Goal: Task Accomplishment & Management: Use online tool/utility

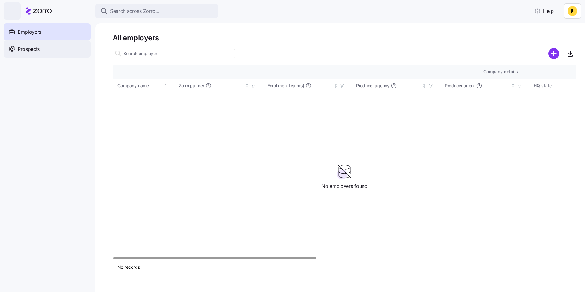
click at [52, 49] on div "Prospects" at bounding box center [47, 48] width 87 height 17
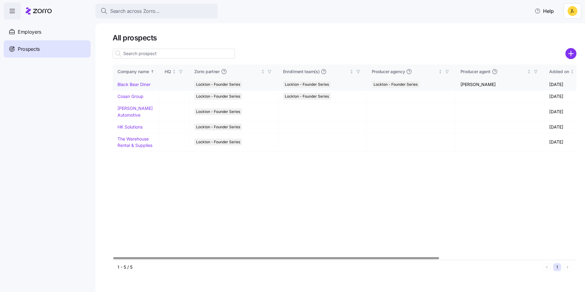
click at [131, 85] on link "Black Bear Diner" at bounding box center [134, 84] width 33 height 5
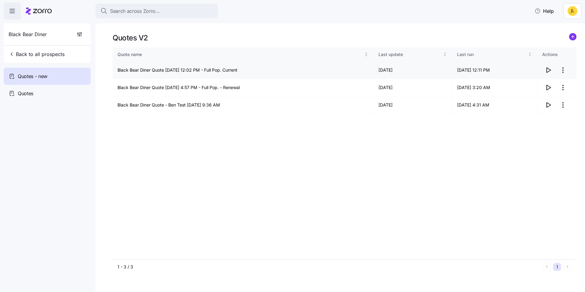
click at [550, 68] on icon "button" at bounding box center [548, 69] width 7 height 7
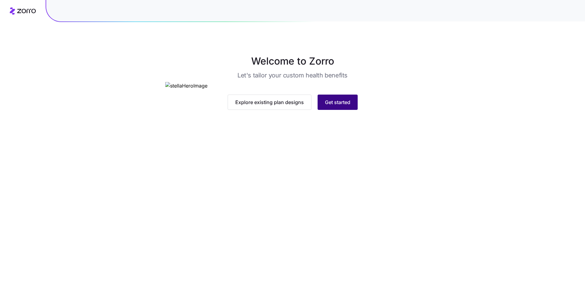
click at [333, 106] on span "Get started" at bounding box center [337, 102] width 25 height 7
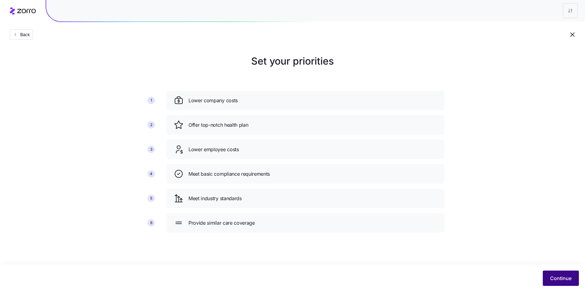
click at [550, 277] on button "Continue" at bounding box center [561, 278] width 36 height 15
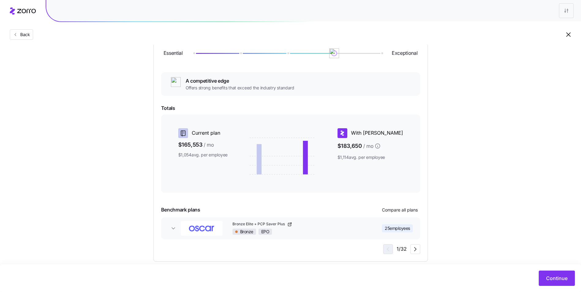
scroll to position [89, 0]
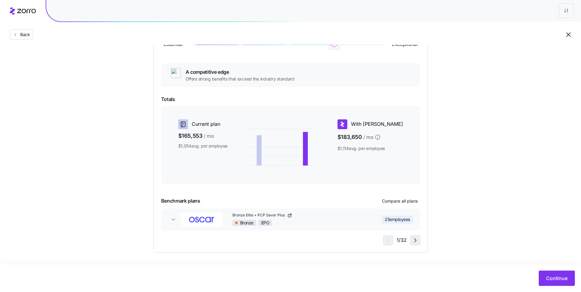
click at [418, 241] on icon "button" at bounding box center [414, 240] width 7 height 7
click at [417, 241] on icon "button" at bounding box center [414, 240] width 7 height 7
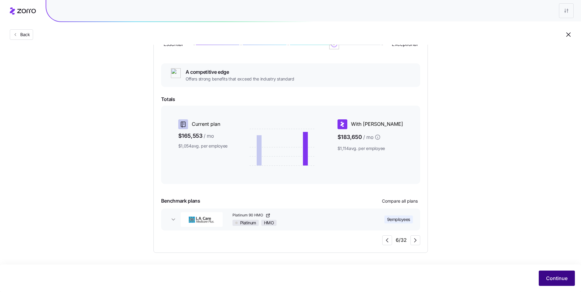
click at [554, 275] on span "Continue" at bounding box center [556, 278] width 21 height 7
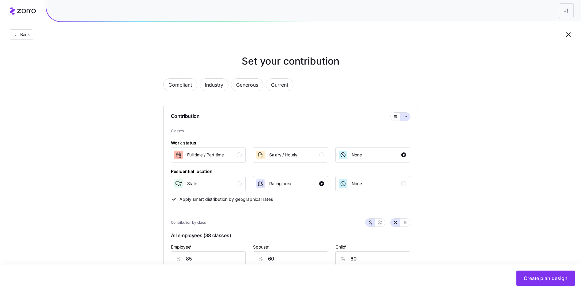
click at [497, 166] on div "Set your contribution Compliant Industry Generous Current Contribution Classes …" at bounding box center [290, 277] width 581 height 446
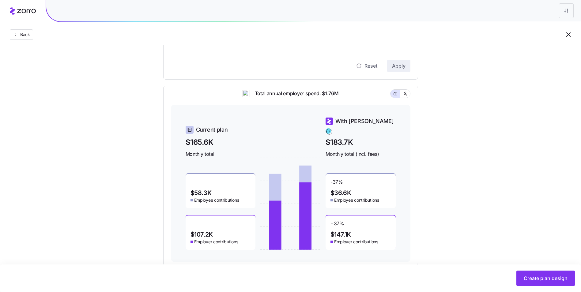
scroll to position [247, 0]
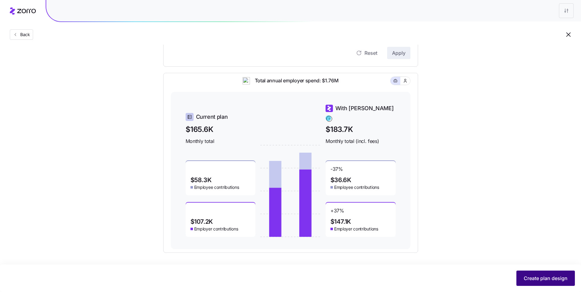
click at [537, 280] on span "Create plan design" at bounding box center [545, 278] width 44 height 7
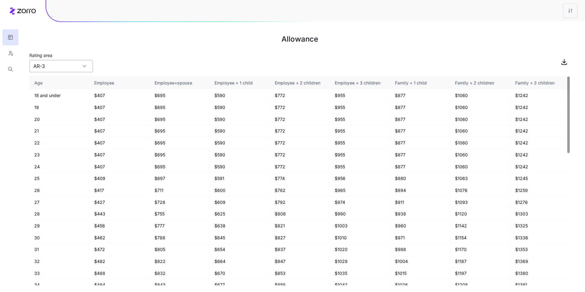
click at [90, 67] on input "AR-3" at bounding box center [61, 66] width 64 height 12
click at [131, 59] on div "Rating area AR-3" at bounding box center [299, 61] width 541 height 21
click at [9, 48] on button "button" at bounding box center [10, 53] width 16 height 16
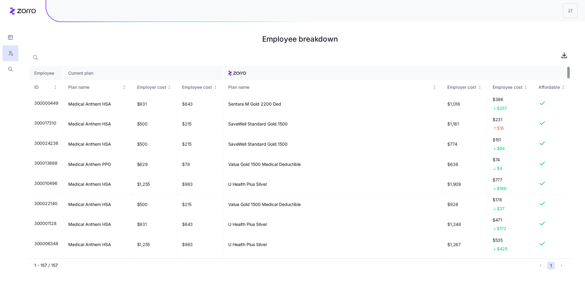
click at [182, 46] on h1 "Employee breakdown" at bounding box center [299, 39] width 541 height 15
click at [344, 42] on h1 "Employee breakdown" at bounding box center [299, 39] width 541 height 15
drag, startPoint x: 344, startPoint y: 41, endPoint x: 260, endPoint y: 42, distance: 83.6
click at [260, 42] on h1 "Employee breakdown" at bounding box center [299, 39] width 541 height 15
drag, startPoint x: 260, startPoint y: 42, endPoint x: 314, endPoint y: 42, distance: 53.3
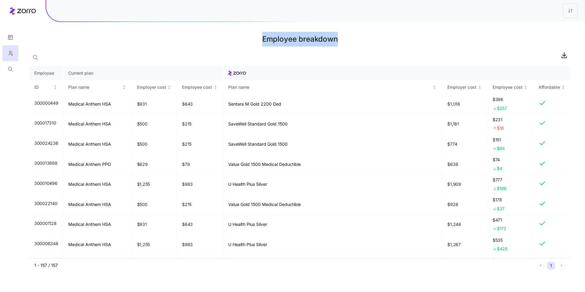
click at [307, 41] on h1 "Employee breakdown" at bounding box center [299, 39] width 541 height 15
drag, startPoint x: 257, startPoint y: 40, endPoint x: 355, endPoint y: 43, distance: 98.0
click at [355, 43] on h1 "Employee breakdown" at bounding box center [299, 39] width 541 height 15
drag, startPoint x: 265, startPoint y: 40, endPoint x: 350, endPoint y: 42, distance: 85.1
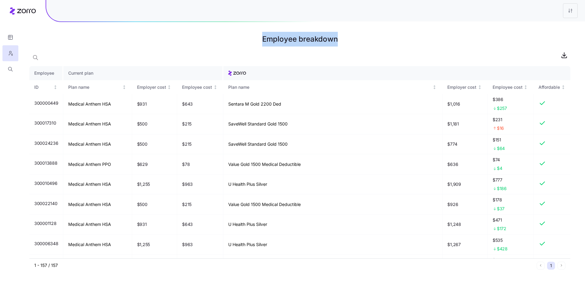
click at [350, 42] on h1 "Employee breakdown" at bounding box center [299, 39] width 541 height 15
drag, startPoint x: 346, startPoint y: 37, endPoint x: 257, endPoint y: 40, distance: 89.1
click at [257, 40] on h1 "Employee breakdown" at bounding box center [299, 39] width 541 height 15
click at [262, 46] on h1 "Employee breakdown" at bounding box center [299, 39] width 541 height 15
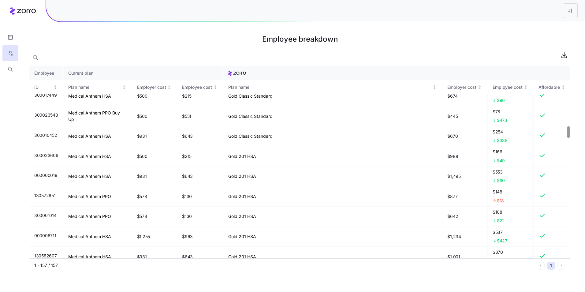
scroll to position [997, 0]
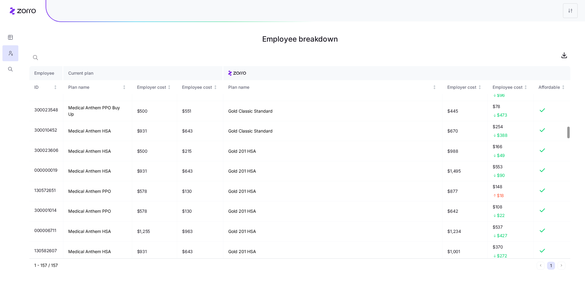
click at [568, 133] on div at bounding box center [569, 133] width 2 height 12
click at [405, 36] on h1 "Employee breakdown" at bounding box center [299, 39] width 541 height 15
click at [11, 67] on icon "button" at bounding box center [11, 69] width 6 height 6
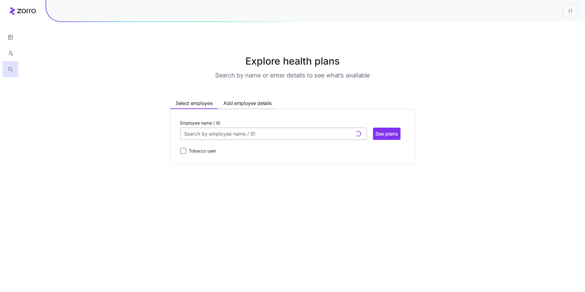
click at [227, 129] on input "Employee name / ID" at bounding box center [273, 134] width 187 height 12
click at [223, 133] on input "Employee name / ID" at bounding box center [273, 134] width 187 height 12
click at [224, 164] on span "ID: 000000003 (48)" at bounding box center [207, 167] width 45 height 8
type input "000000003"
click at [379, 136] on span "See plans" at bounding box center [387, 133] width 23 height 7
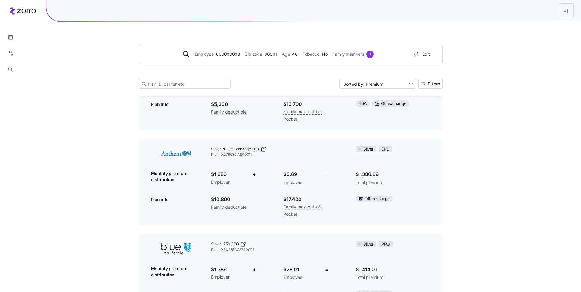
scroll to position [471, 0]
click at [285, 57] on span "Age" at bounding box center [286, 54] width 8 height 7
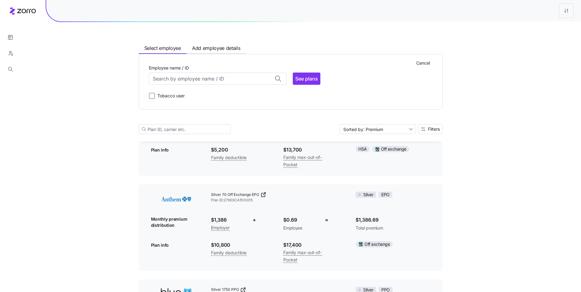
scroll to position [516, 0]
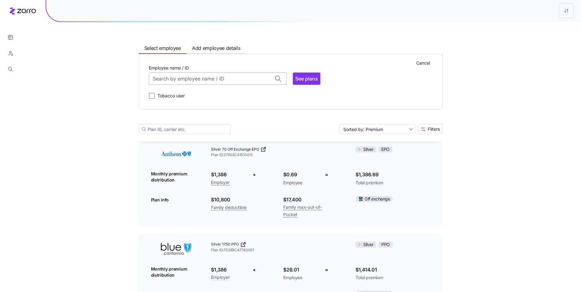
drag, startPoint x: 285, startPoint y: 57, endPoint x: 253, endPoint y: 81, distance: 40.0
click at [253, 81] on input "Employee name / ID" at bounding box center [218, 79] width 138 height 12
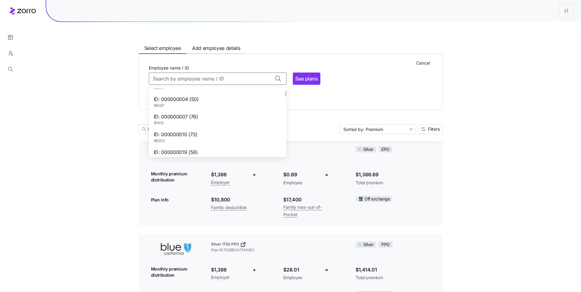
scroll to position [61, 0]
click at [221, 108] on div "ID: 000000010 (73) 96002" at bounding box center [217, 107] width 135 height 18
type input "000000010"
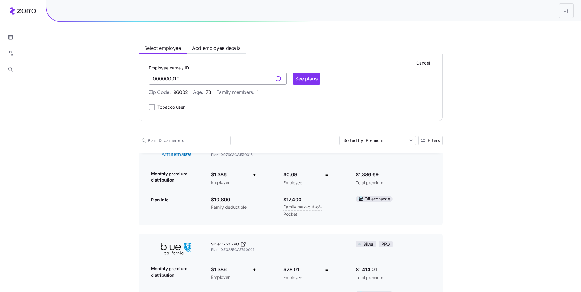
click at [226, 81] on input "000000010" at bounding box center [218, 79] width 138 height 12
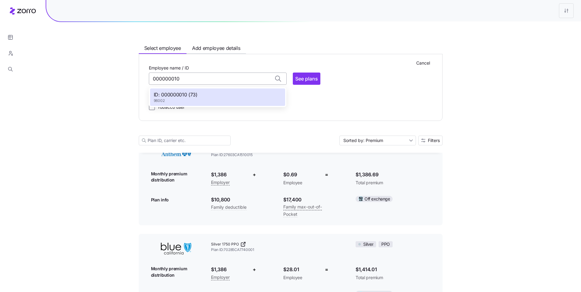
scroll to position [0, 0]
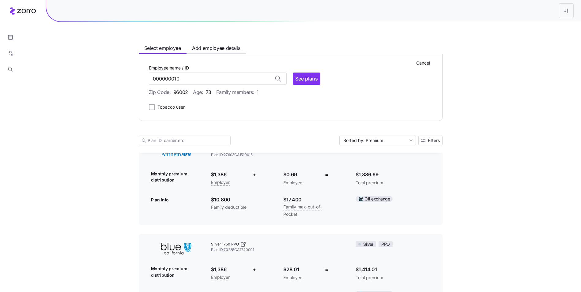
click at [316, 92] on div "Zip Code: 96002 Age: [DEMOGRAPHIC_DATA] Family members: 1" at bounding box center [290, 92] width 283 height 8
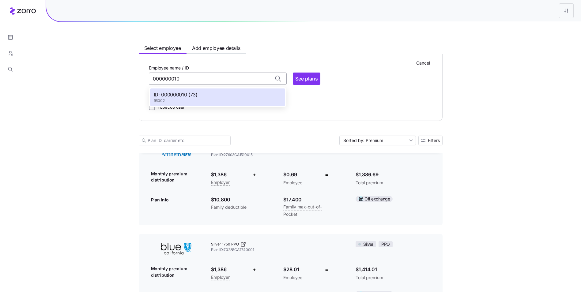
click at [215, 77] on input "000000010" at bounding box center [218, 79] width 138 height 12
click at [220, 48] on span "Add employee details" at bounding box center [216, 48] width 48 height 8
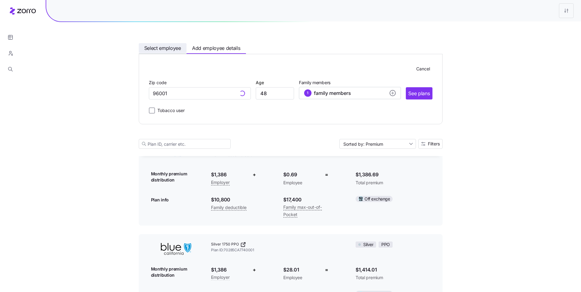
click at [176, 50] on span "Select employee" at bounding box center [162, 48] width 37 height 8
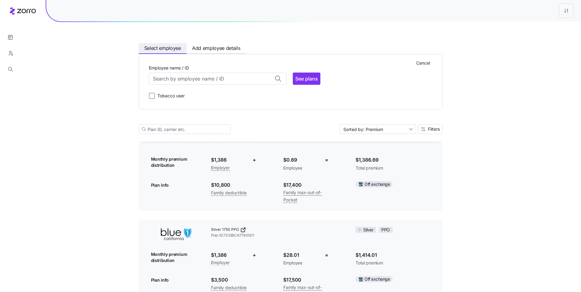
scroll to position [516, 0]
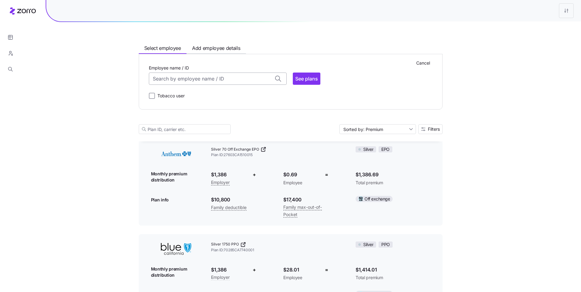
click at [220, 75] on input "Employee name / ID" at bounding box center [218, 79] width 138 height 12
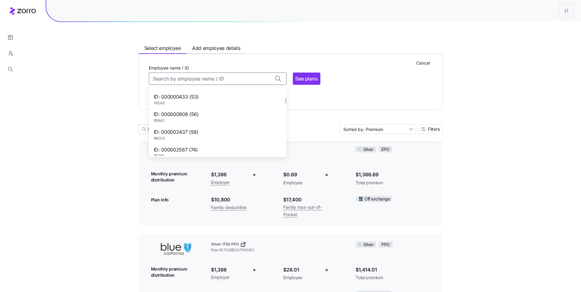
scroll to position [122, 0]
click at [220, 129] on div "ID: 000002437 (58) 96003" at bounding box center [217, 134] width 135 height 18
type input "000002437"
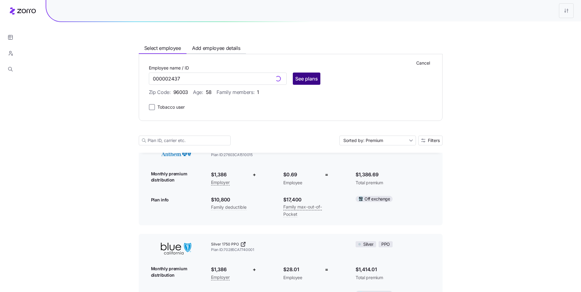
click at [306, 81] on span "See plans" at bounding box center [306, 78] width 23 height 7
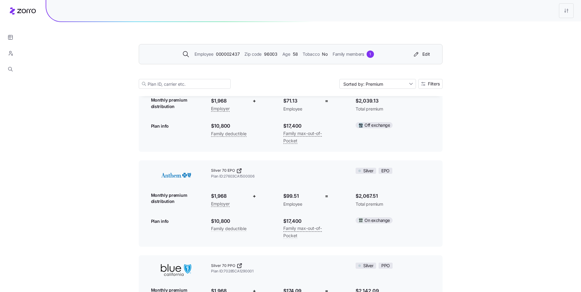
scroll to position [612, 0]
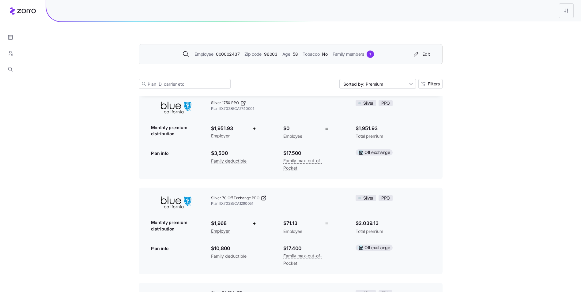
click at [273, 52] on span "96003" at bounding box center [270, 54] width 13 height 7
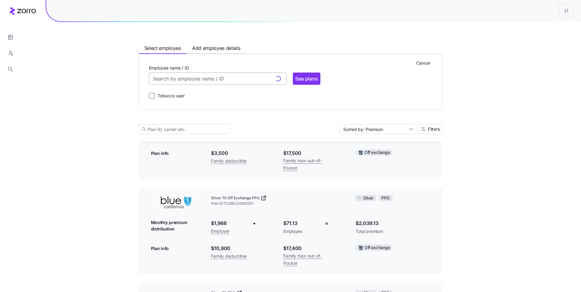
click at [219, 79] on input "Employee name / ID" at bounding box center [218, 79] width 138 height 12
click at [211, 125] on div "ID: 000000433 (53) 76548" at bounding box center [217, 129] width 135 height 18
type input "000000433"
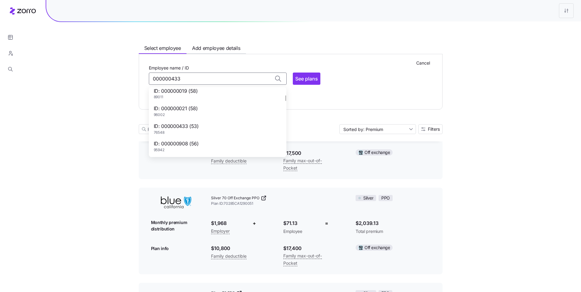
scroll to position [669, 0]
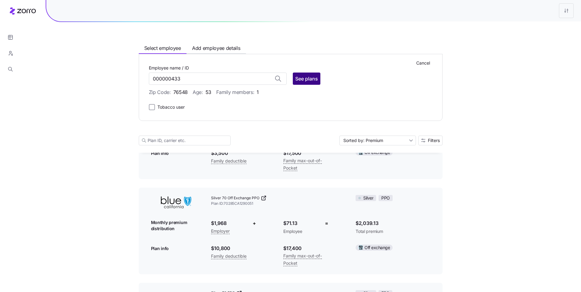
click at [307, 79] on span "See plans" at bounding box center [306, 78] width 23 height 7
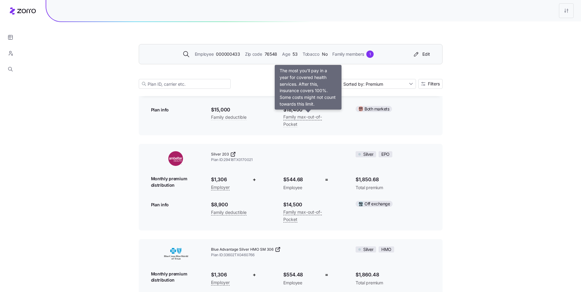
scroll to position [1377, 0]
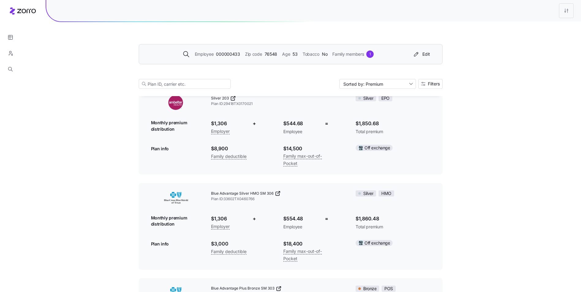
click at [296, 60] on div "Employee 000000433 Zip code 76548 Age [DEMOGRAPHIC_DATA] Tobacco No Family memb…" at bounding box center [291, 54] width 304 height 20
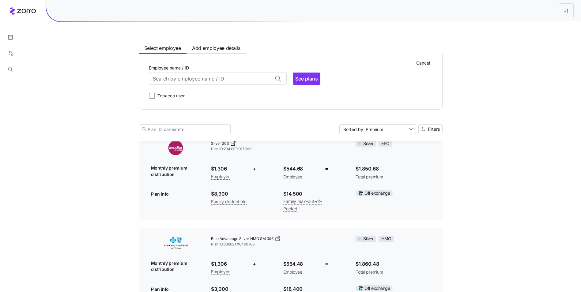
scroll to position [1423, 0]
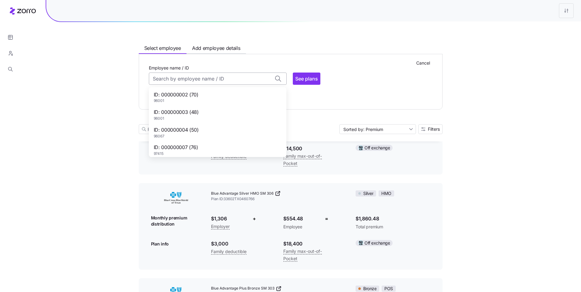
click at [235, 80] on input "Employee name / ID" at bounding box center [218, 79] width 138 height 12
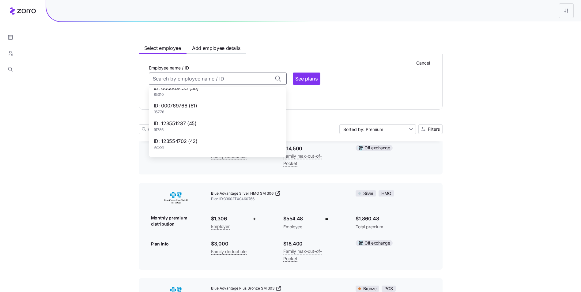
click at [229, 141] on div "ID: 123554702 (42) 92553" at bounding box center [217, 144] width 135 height 18
type input "123554702"
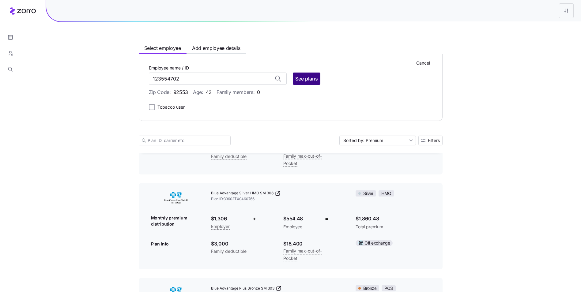
click at [308, 81] on span "See plans" at bounding box center [306, 78] width 23 height 7
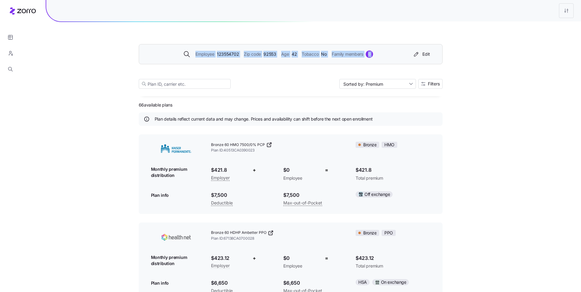
drag, startPoint x: 470, startPoint y: 58, endPoint x: 517, endPoint y: 87, distance: 54.8
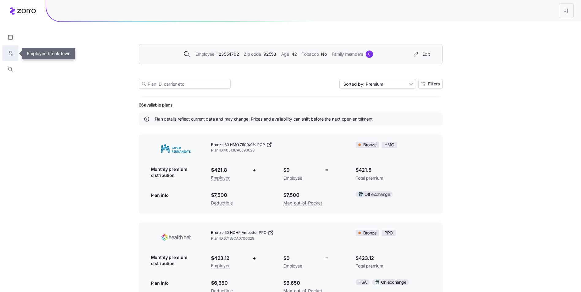
click at [15, 53] on button "button" at bounding box center [10, 53] width 16 height 16
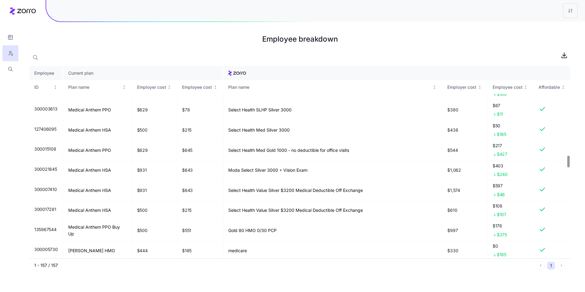
scroll to position [1439, 0]
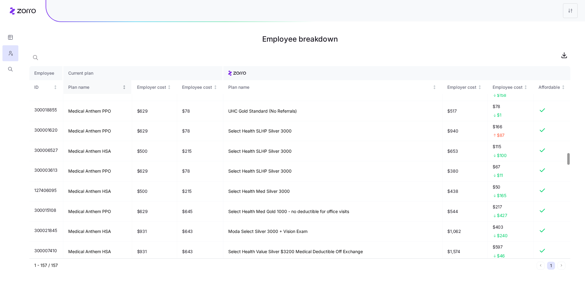
click at [120, 87] on div "Plan name" at bounding box center [94, 87] width 53 height 7
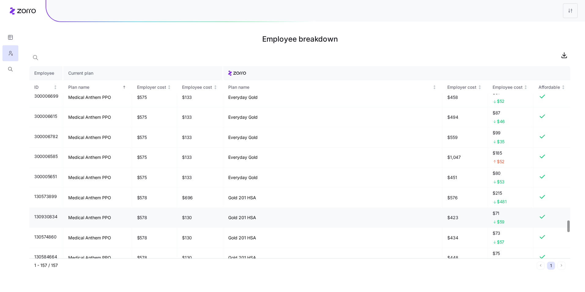
scroll to position [2559, 0]
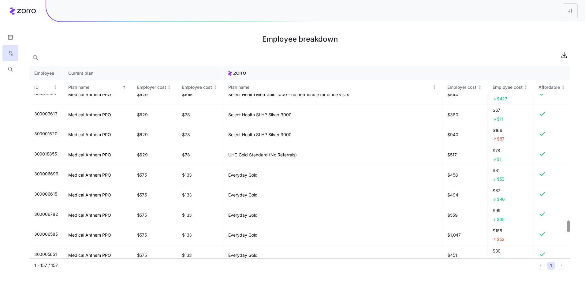
click at [428, 55] on div at bounding box center [299, 55] width 541 height 12
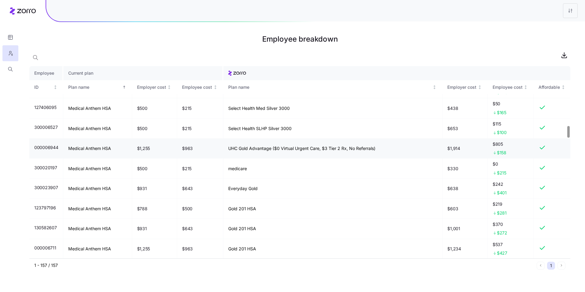
scroll to position [1010, 0]
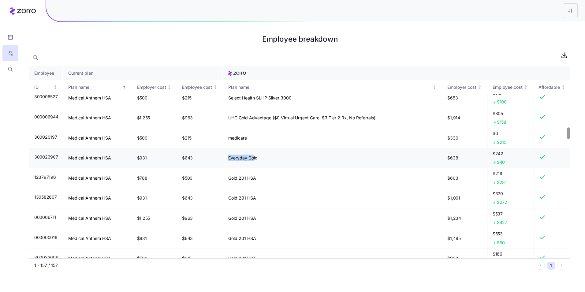
drag, startPoint x: 229, startPoint y: 157, endPoint x: 257, endPoint y: 157, distance: 27.9
click at [256, 157] on td "Everyday Gold" at bounding box center [332, 158] width 219 height 20
drag, startPoint x: 257, startPoint y: 157, endPoint x: 270, endPoint y: 159, distance: 13.5
click at [270, 159] on td "Everyday Gold" at bounding box center [332, 158] width 219 height 20
drag, startPoint x: 275, startPoint y: 158, endPoint x: 229, endPoint y: 154, distance: 45.8
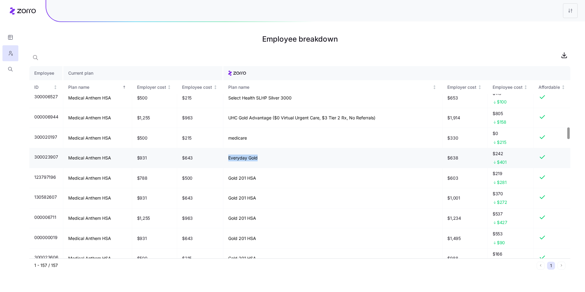
click at [229, 154] on td "Everyday Gold" at bounding box center [332, 158] width 219 height 20
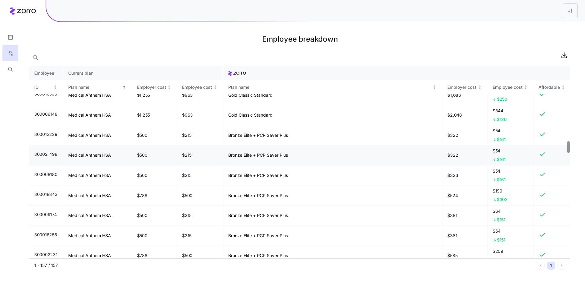
scroll to position [1255, 0]
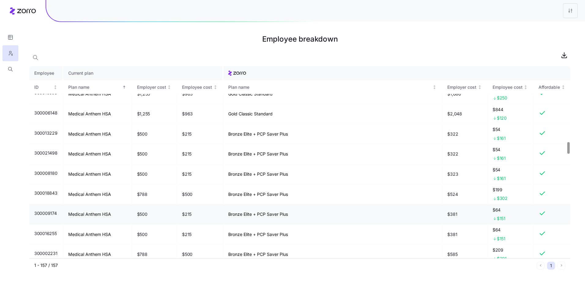
click at [242, 216] on td "Bronze Elite + PCP Saver Plus" at bounding box center [332, 214] width 219 height 20
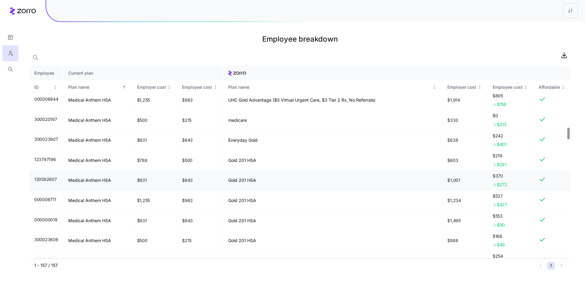
scroll to position [1041, 0]
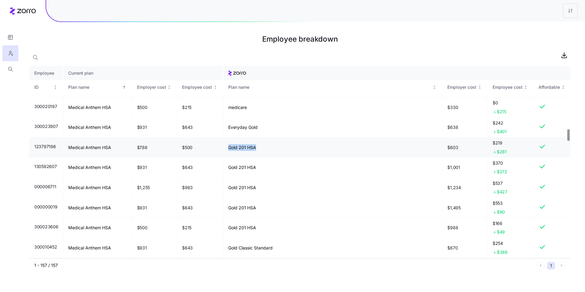
drag, startPoint x: 257, startPoint y: 146, endPoint x: 224, endPoint y: 149, distance: 32.6
click at [224, 149] on td "Gold 201 HSA" at bounding box center [332, 147] width 219 height 20
drag, startPoint x: 224, startPoint y: 149, endPoint x: 260, endPoint y: 150, distance: 36.1
click at [257, 151] on td "Gold 201 HSA" at bounding box center [332, 147] width 219 height 20
click at [260, 149] on td "Gold 201 HSA" at bounding box center [332, 147] width 219 height 20
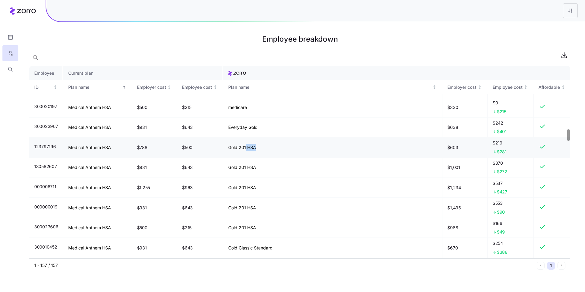
drag, startPoint x: 260, startPoint y: 147, endPoint x: 246, endPoint y: 147, distance: 13.8
click at [246, 147] on td "Gold 201 HSA" at bounding box center [332, 147] width 219 height 20
drag, startPoint x: 246, startPoint y: 147, endPoint x: 255, endPoint y: 148, distance: 8.9
click at [251, 147] on td "Gold 201 HSA" at bounding box center [332, 147] width 219 height 20
click at [257, 148] on td "Gold 201 HSA" at bounding box center [332, 147] width 219 height 20
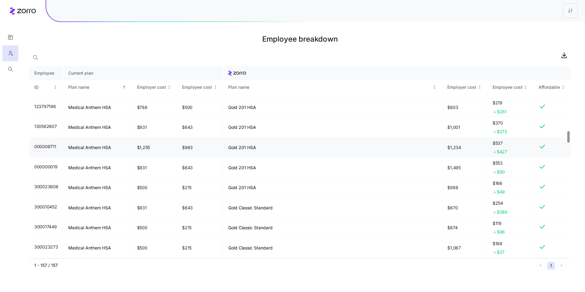
scroll to position [1071, 0]
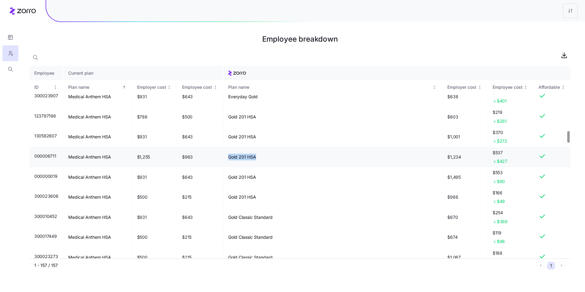
drag, startPoint x: 257, startPoint y: 157, endPoint x: 223, endPoint y: 158, distance: 34.9
click at [223, 158] on tr "000006711 Medical Anthem HSA $1,255 $963 Gold 201 HSA $1,234 $537 $427" at bounding box center [299, 157] width 541 height 20
drag, startPoint x: 223, startPoint y: 158, endPoint x: 260, endPoint y: 157, distance: 37.0
click at [260, 157] on td "Gold 201 HSA" at bounding box center [332, 157] width 219 height 20
drag, startPoint x: 446, startPoint y: 156, endPoint x: 463, endPoint y: 157, distance: 16.9
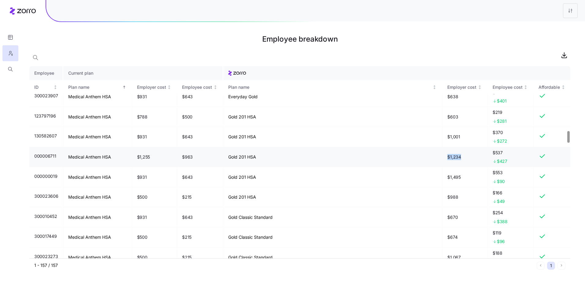
click at [463, 157] on td "$1,234" at bounding box center [465, 157] width 45 height 20
drag, startPoint x: 506, startPoint y: 154, endPoint x: 492, endPoint y: 153, distance: 14.4
click at [492, 153] on td "$537 $427" at bounding box center [511, 157] width 46 height 20
drag, startPoint x: 492, startPoint y: 153, endPoint x: 525, endPoint y: 155, distance: 33.4
click at [525, 155] on span "$537" at bounding box center [511, 153] width 36 height 6
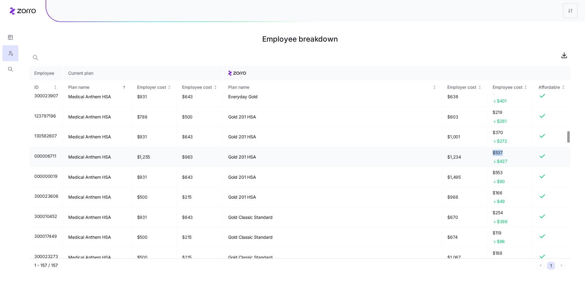
click at [514, 155] on span "$537" at bounding box center [511, 153] width 36 height 6
drag, startPoint x: 195, startPoint y: 157, endPoint x: 186, endPoint y: 158, distance: 8.9
click at [186, 158] on td "$963" at bounding box center [200, 157] width 46 height 20
drag, startPoint x: 186, startPoint y: 158, endPoint x: 202, endPoint y: 160, distance: 16.1
click at [202, 160] on td "$963" at bounding box center [200, 157] width 46 height 20
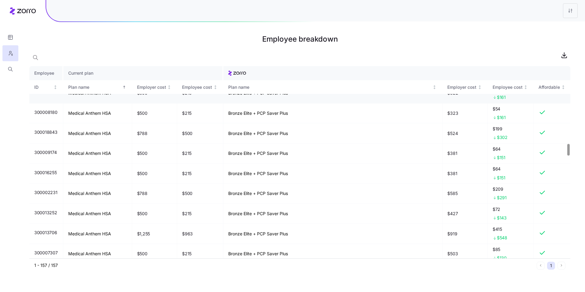
scroll to position [1316, 0]
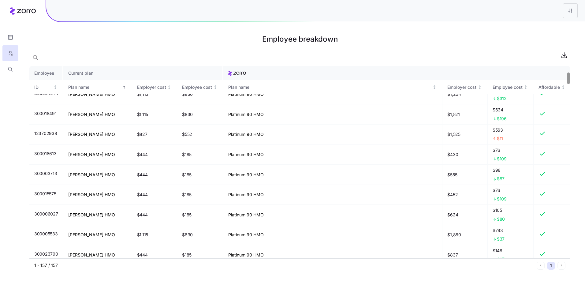
click at [568, 73] on div at bounding box center [569, 79] width 2 height 12
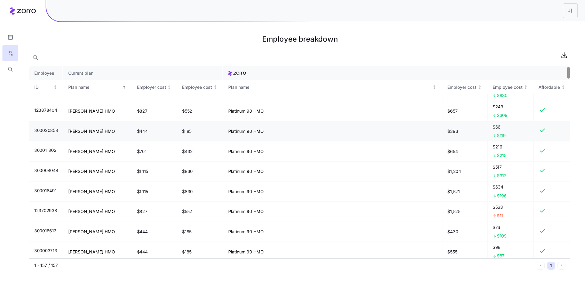
scroll to position [0, 0]
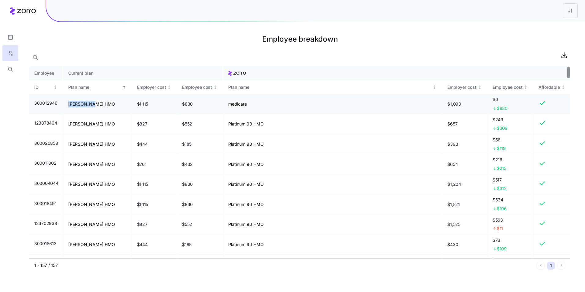
drag, startPoint x: 66, startPoint y: 105, endPoint x: 96, endPoint y: 107, distance: 30.7
click at [96, 107] on td "[PERSON_NAME] HMO" at bounding box center [97, 104] width 69 height 20
click at [98, 106] on td "[PERSON_NAME] HMO" at bounding box center [97, 104] width 69 height 20
drag, startPoint x: 128, startPoint y: 127, endPoint x: 67, endPoint y: 120, distance: 61.4
click at [117, 126] on td "[PERSON_NAME] HMO" at bounding box center [97, 124] width 69 height 20
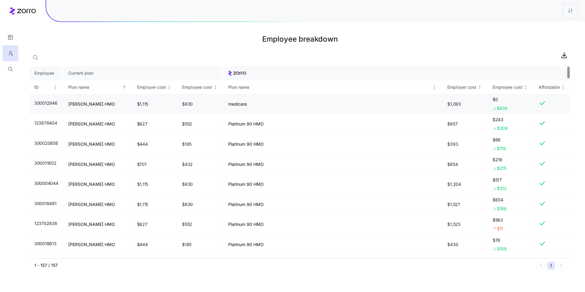
click at [52, 106] on span "300012946" at bounding box center [45, 103] width 23 height 6
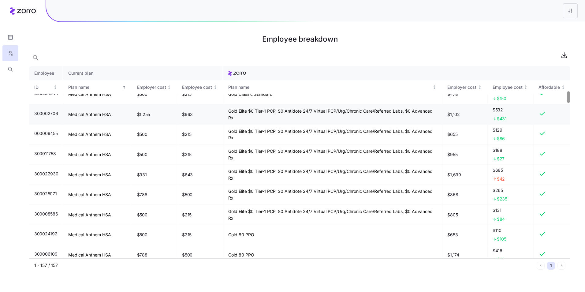
scroll to position [367, 0]
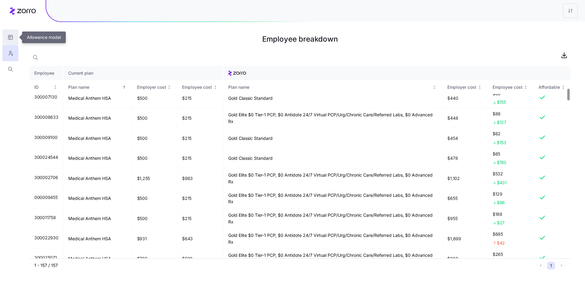
click at [9, 32] on button "button" at bounding box center [10, 37] width 16 height 16
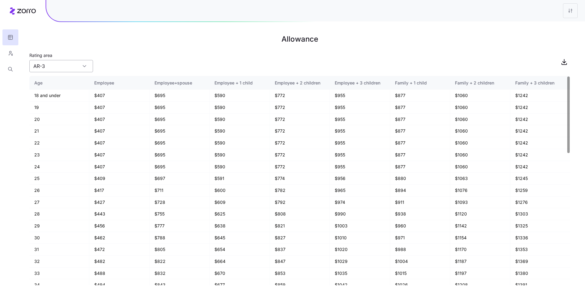
click at [81, 69] on div "AR-3" at bounding box center [61, 66] width 64 height 12
click at [55, 128] on div "AZ-6" at bounding box center [61, 129] width 59 height 12
type input "AZ-6"
click at [14, 55] on button "button" at bounding box center [10, 53] width 16 height 16
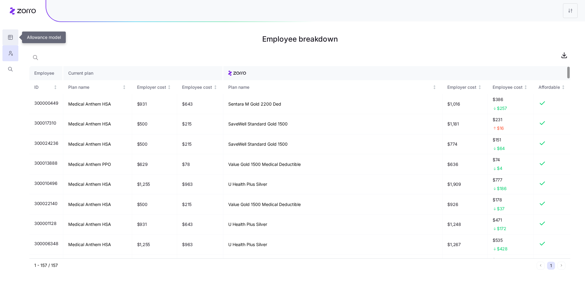
click at [10, 33] on button "button" at bounding box center [10, 37] width 16 height 16
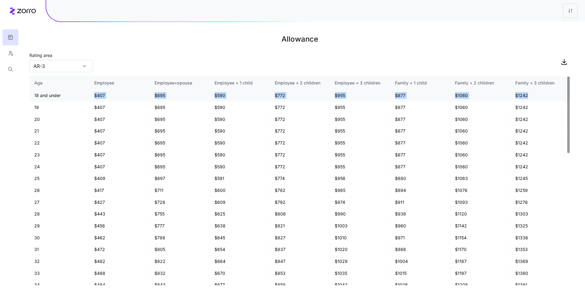
drag, startPoint x: 537, startPoint y: 97, endPoint x: 87, endPoint y: 95, distance: 450.0
click at [87, 95] on tr "18 and under $407 $695 $590 $772 $955 $877 $1060 $1242" at bounding box center [299, 96] width 541 height 12
click at [8, 55] on icon "button" at bounding box center [11, 53] width 6 height 6
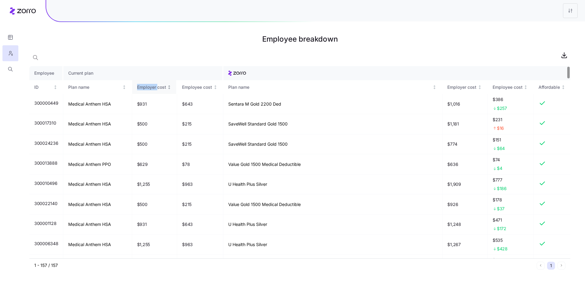
drag, startPoint x: 136, startPoint y: 86, endPoint x: 156, endPoint y: 93, distance: 22.0
click at [156, 93] on th "Employer cost" at bounding box center [154, 87] width 45 height 14
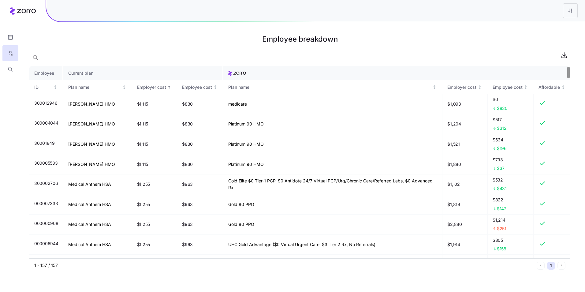
drag, startPoint x: 164, startPoint y: 91, endPoint x: 209, endPoint y: 54, distance: 58.1
click at [194, 54] on div at bounding box center [299, 55] width 541 height 12
click at [473, 35] on h1 "Employee breakdown" at bounding box center [299, 39] width 541 height 15
click at [11, 39] on icon "button" at bounding box center [11, 37] width 6 height 6
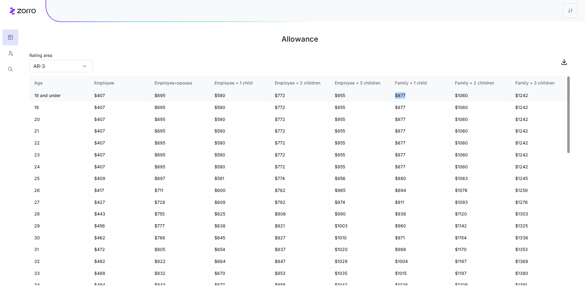
drag, startPoint x: 408, startPoint y: 95, endPoint x: 392, endPoint y: 97, distance: 15.8
click at [392, 97] on td "$877" at bounding box center [420, 96] width 60 height 12
drag, startPoint x: 536, startPoint y: 97, endPoint x: 517, endPoint y: 97, distance: 19.6
click at [517, 97] on td "$1242" at bounding box center [541, 96] width 60 height 12
drag, startPoint x: 517, startPoint y: 97, endPoint x: 529, endPoint y: 99, distance: 12.0
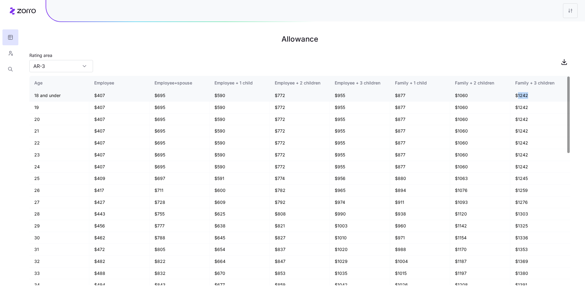
click at [519, 97] on td "$1242" at bounding box center [541, 96] width 60 height 12
drag, startPoint x: 532, startPoint y: 95, endPoint x: 521, endPoint y: 95, distance: 11.0
click at [521, 95] on td "$1242" at bounding box center [541, 96] width 60 height 12
drag, startPoint x: 410, startPoint y: 96, endPoint x: 396, endPoint y: 92, distance: 14.8
click at [396, 92] on td "$877" at bounding box center [420, 96] width 60 height 12
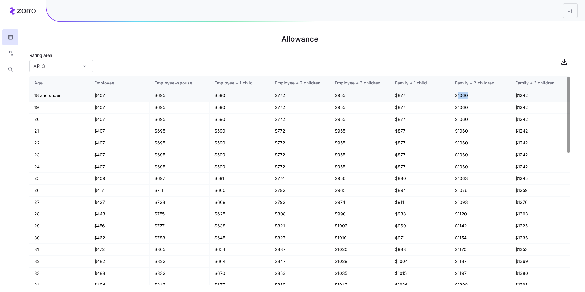
drag, startPoint x: 396, startPoint y: 92, endPoint x: 458, endPoint y: 99, distance: 61.9
click at [458, 99] on td "$1060" at bounding box center [480, 96] width 60 height 12
drag, startPoint x: 458, startPoint y: 99, endPoint x: 536, endPoint y: 99, distance: 78.1
click at [536, 99] on td "$1242" at bounding box center [541, 96] width 60 height 12
drag, startPoint x: 409, startPoint y: 94, endPoint x: 389, endPoint y: 94, distance: 19.6
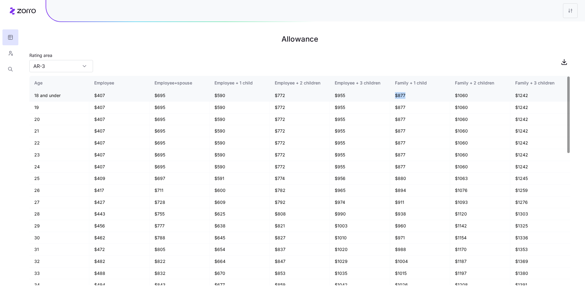
click at [389, 94] on tr "18 and under $407 $695 $590 $772 $955 $877 $1060 $1242" at bounding box center [299, 96] width 541 height 12
drag, startPoint x: 389, startPoint y: 94, endPoint x: 416, endPoint y: 98, distance: 27.0
click at [416, 98] on td "$877" at bounding box center [420, 96] width 60 height 12
click at [472, 98] on td "$1060" at bounding box center [480, 96] width 60 height 12
click at [532, 95] on td "$1242" at bounding box center [541, 96] width 60 height 12
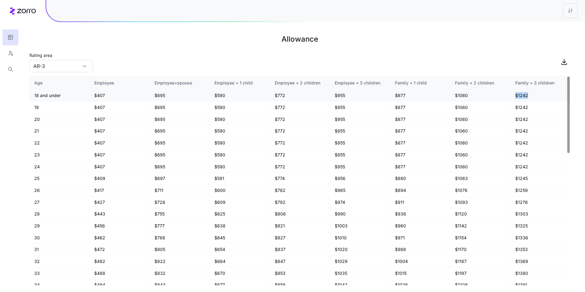
drag, startPoint x: 535, startPoint y: 94, endPoint x: 515, endPoint y: 95, distance: 20.2
click at [515, 95] on td "$1242" at bounding box center [541, 96] width 60 height 12
drag, startPoint x: 515, startPoint y: 95, endPoint x: 534, endPoint y: 94, distance: 19.9
click at [534, 94] on td "$1242" at bounding box center [541, 96] width 60 height 12
click at [405, 58] on div "Rating area AR-3" at bounding box center [299, 61] width 541 height 21
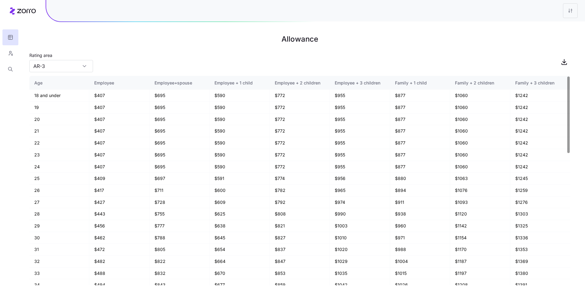
drag, startPoint x: 16, startPoint y: 53, endPoint x: 23, endPoint y: 55, distance: 7.5
click at [16, 53] on button "button" at bounding box center [10, 53] width 16 height 16
